Goal: Information Seeking & Learning: Find specific fact

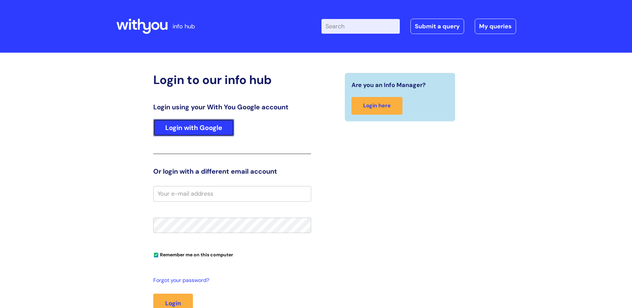
click at [188, 127] on link "Login with Google" at bounding box center [193, 127] width 81 height 17
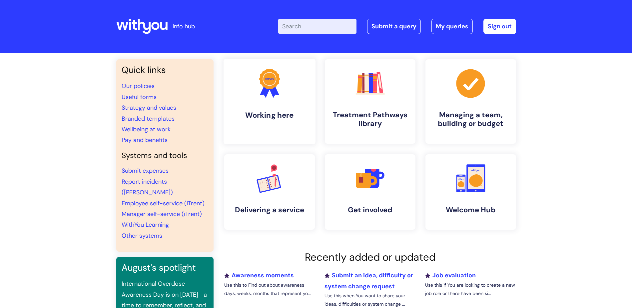
click at [280, 91] on icon ".cls-1{fill:#f89b22;}.cls-1,.cls-2,.cls-3{stroke-width:0px;}.cls-2{fill:#2d3cff…" at bounding box center [269, 83] width 33 height 33
click at [158, 139] on link "Pay and benefits" at bounding box center [145, 140] width 46 height 8
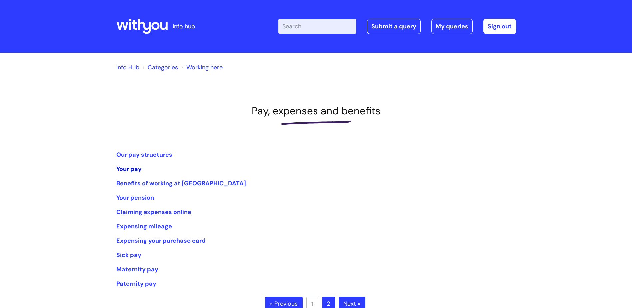
click at [126, 168] on link "Your pay" at bounding box center [128, 169] width 25 height 8
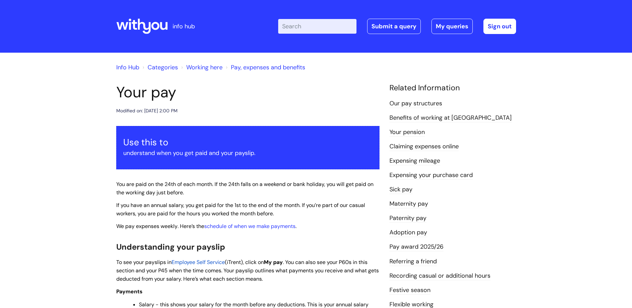
click at [144, 18] on icon at bounding box center [141, 26] width 51 height 16
